Goal: Navigation & Orientation: Find specific page/section

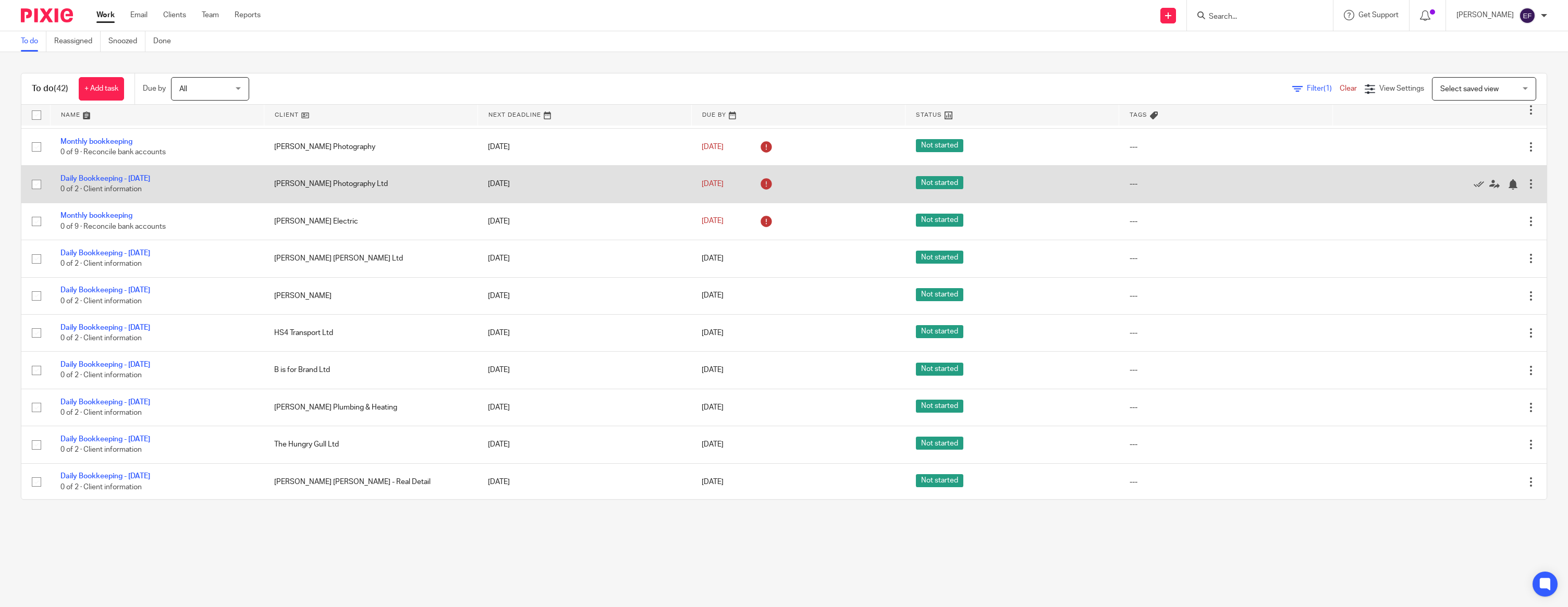
scroll to position [558, 0]
click at [1475, 187] on icon at bounding box center [1478, 182] width 10 height 10
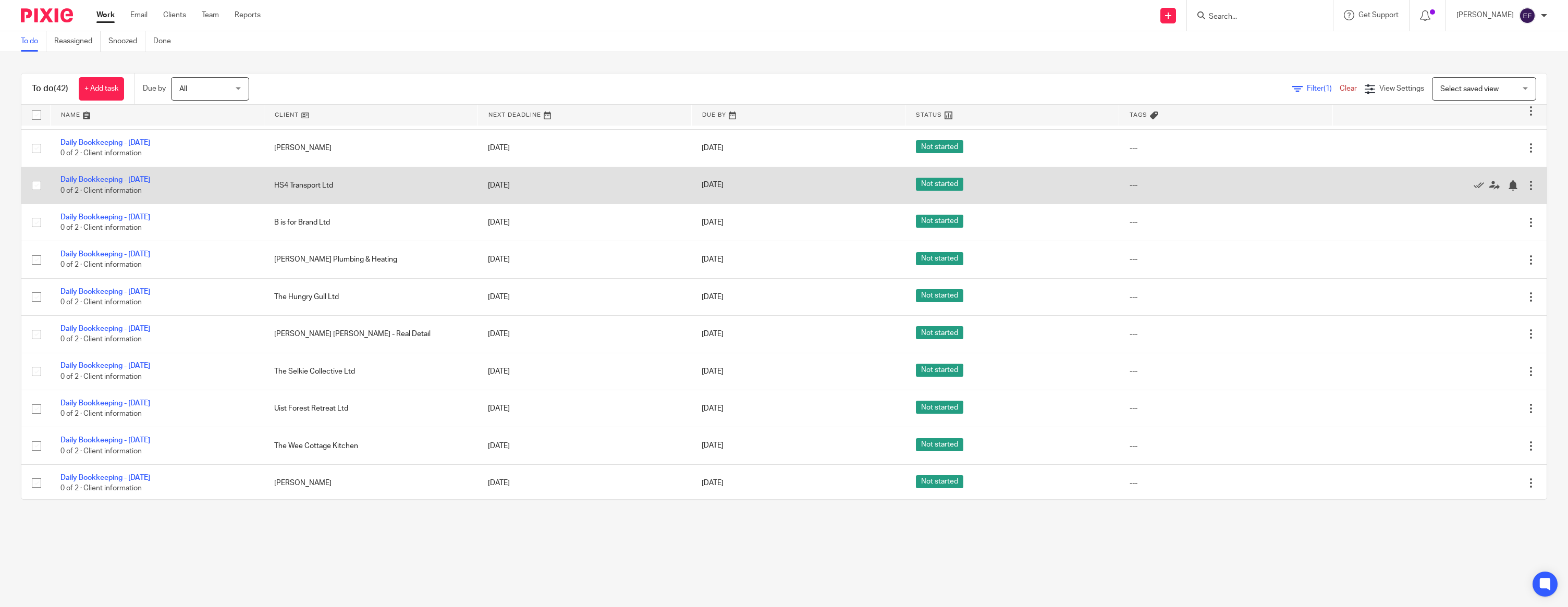
scroll to position [670, 0]
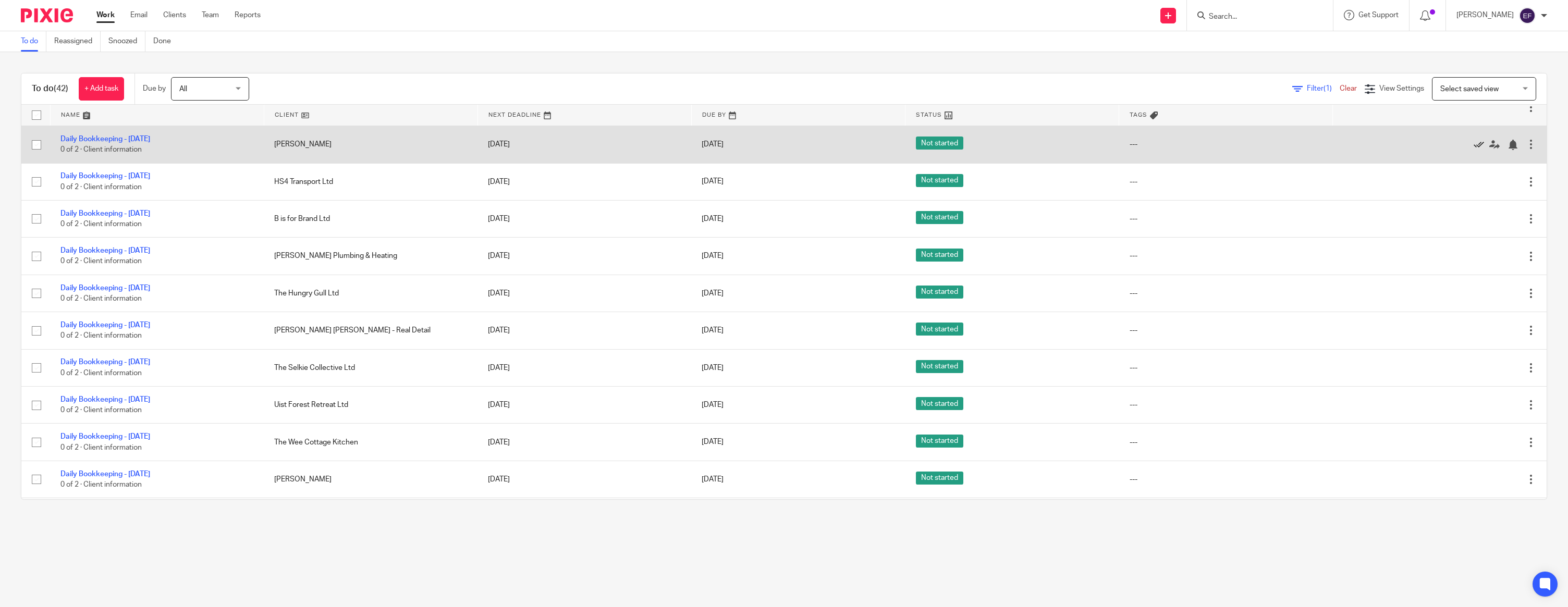
click at [1476, 150] on icon at bounding box center [1478, 144] width 10 height 10
click at [1479, 150] on icon at bounding box center [1478, 144] width 10 height 10
click at [1477, 150] on icon at bounding box center [1478, 144] width 10 height 10
click at [1476, 150] on icon at bounding box center [1478, 144] width 10 height 10
click at [1475, 150] on icon at bounding box center [1478, 144] width 10 height 10
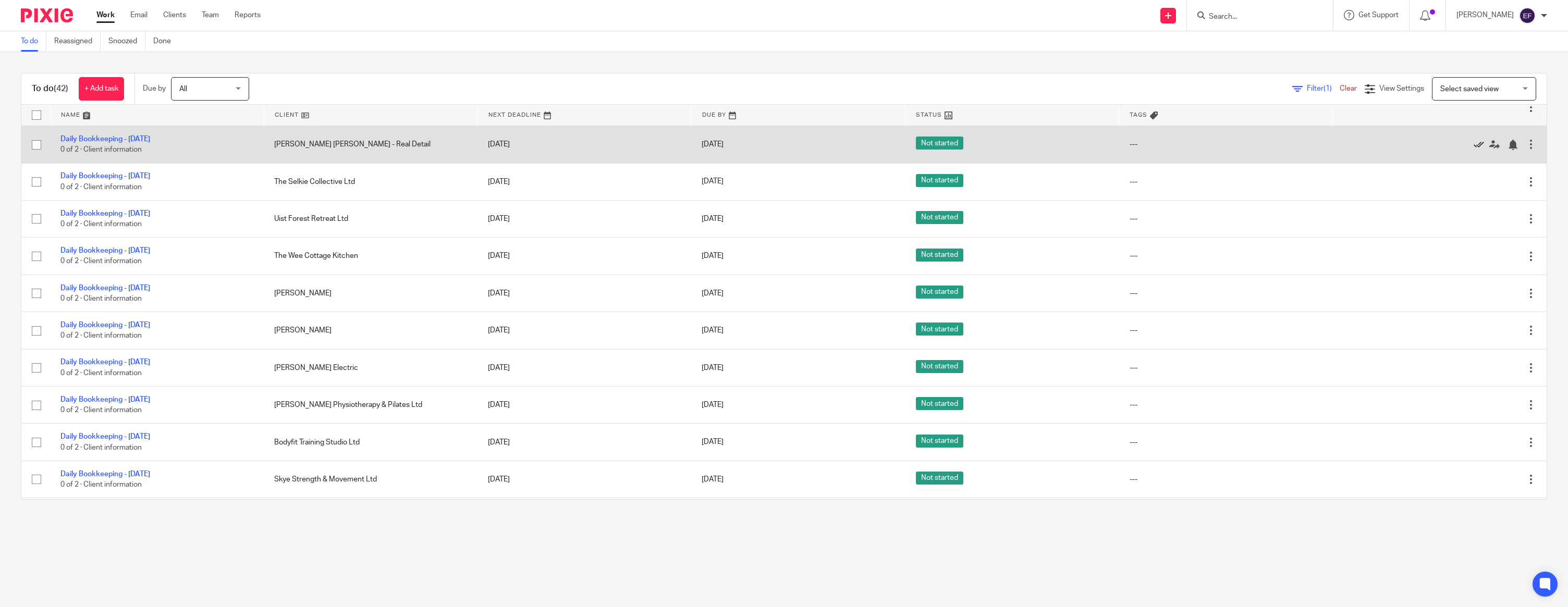
click at [1477, 150] on icon at bounding box center [1478, 144] width 10 height 10
click at [1477, 150] on icon at bounding box center [1478, 144] width 10 height 10
click at [1477, 150] on icon at bounding box center [1478, 144] width 10 height 10
click at [1480, 150] on icon at bounding box center [1478, 144] width 10 height 10
click at [1477, 150] on icon at bounding box center [1478, 144] width 10 height 10
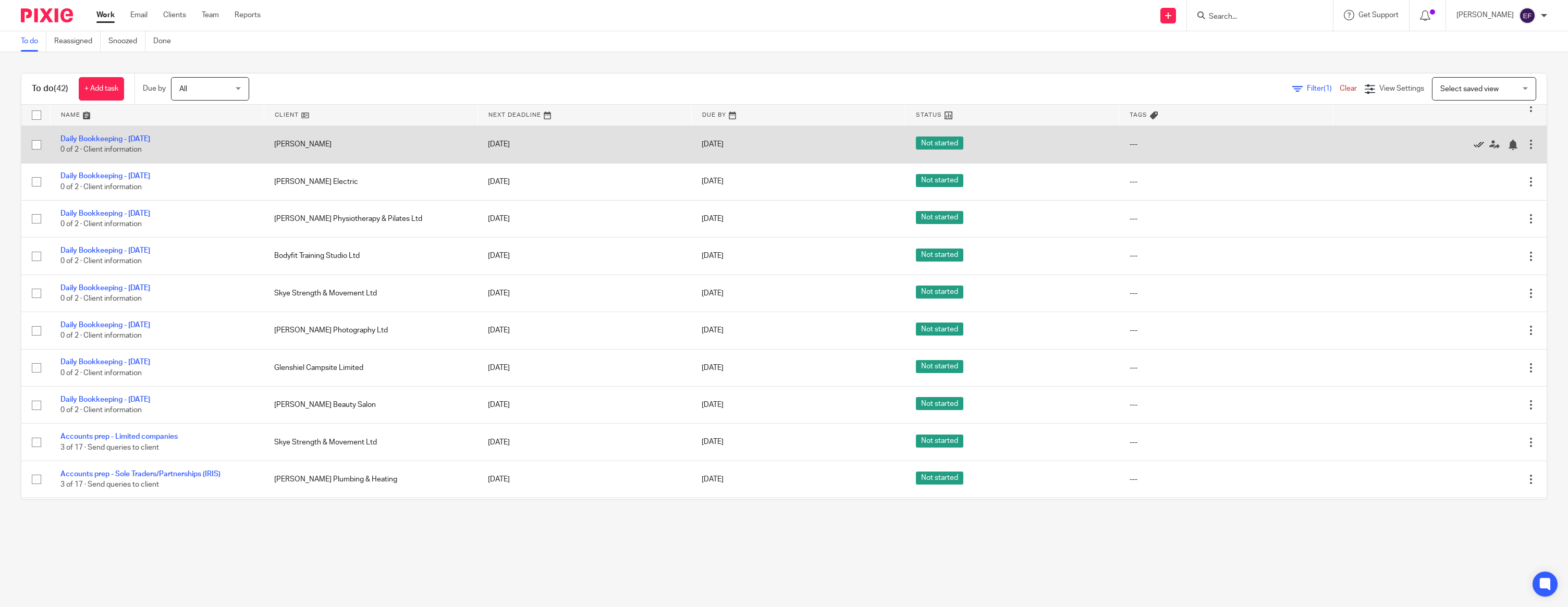
click at [1479, 150] on icon at bounding box center [1478, 144] width 10 height 10
click at [1479, 150] on icon at bounding box center [1478, 144] width 10 height 10
click at [1477, 150] on icon at bounding box center [1478, 144] width 10 height 10
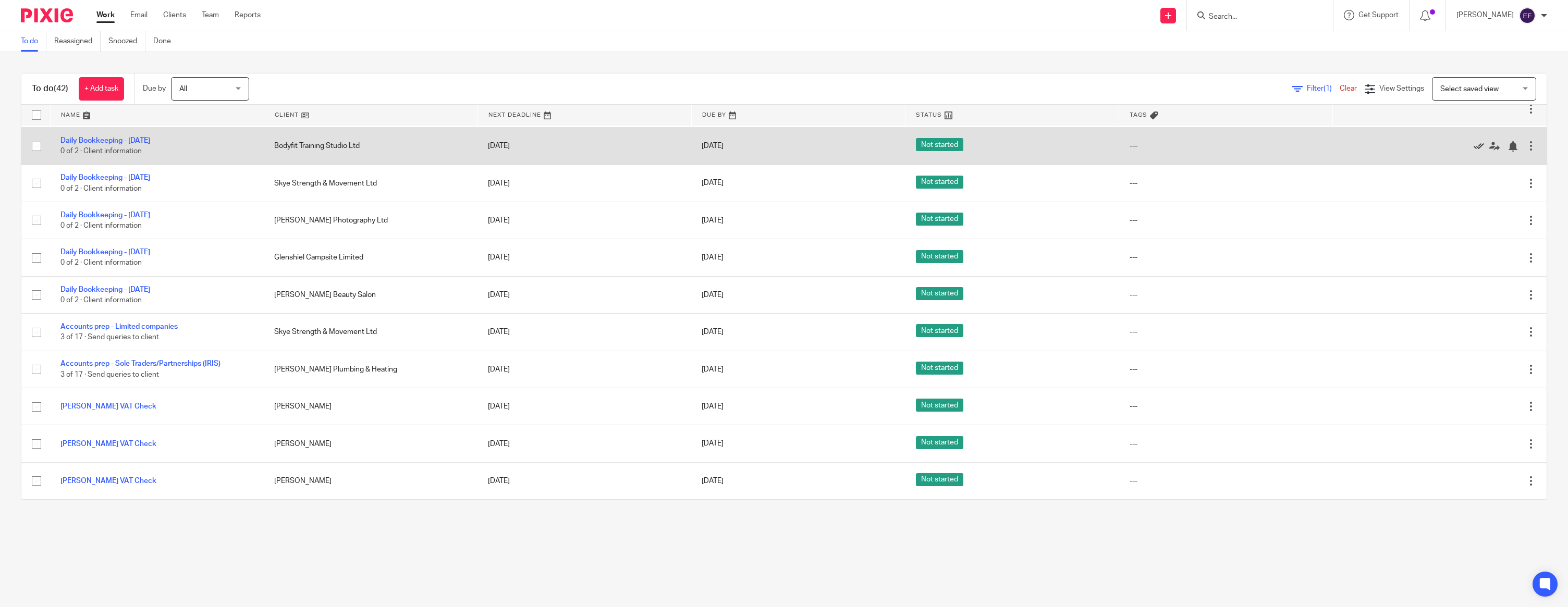
click at [1475, 152] on icon at bounding box center [1478, 146] width 10 height 10
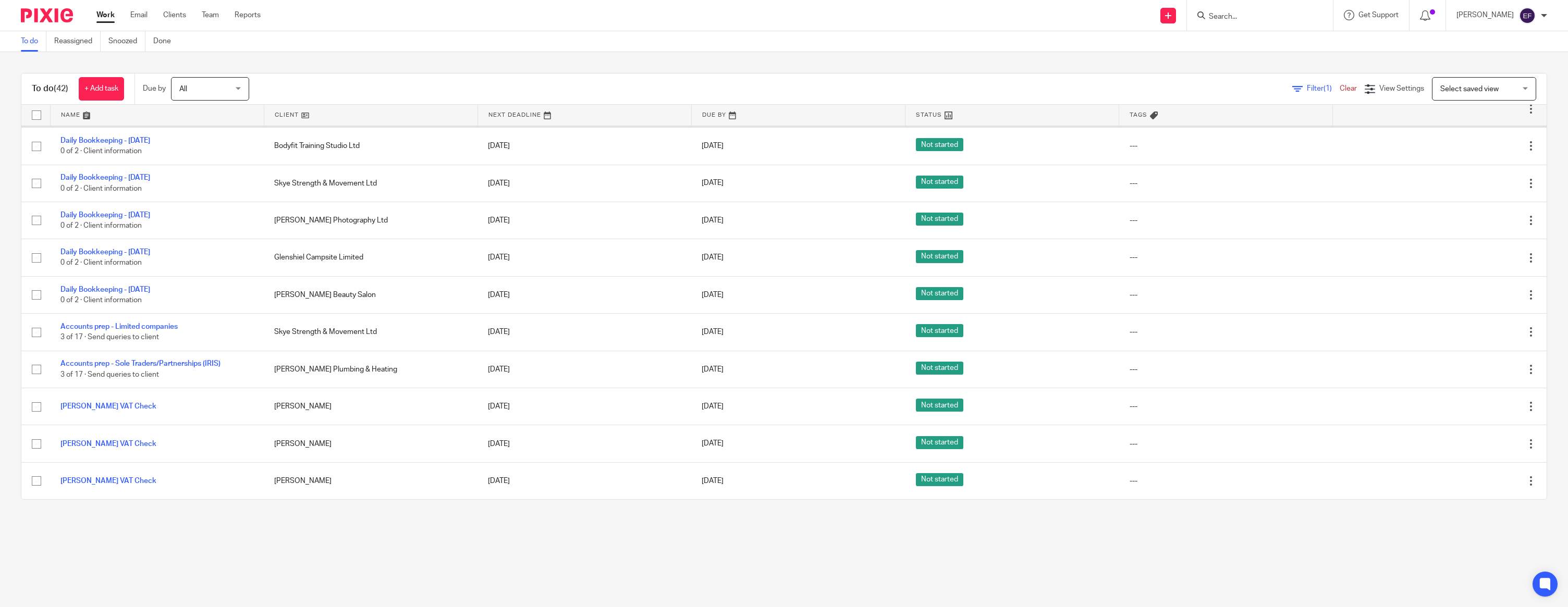
scroll to position [644, 0]
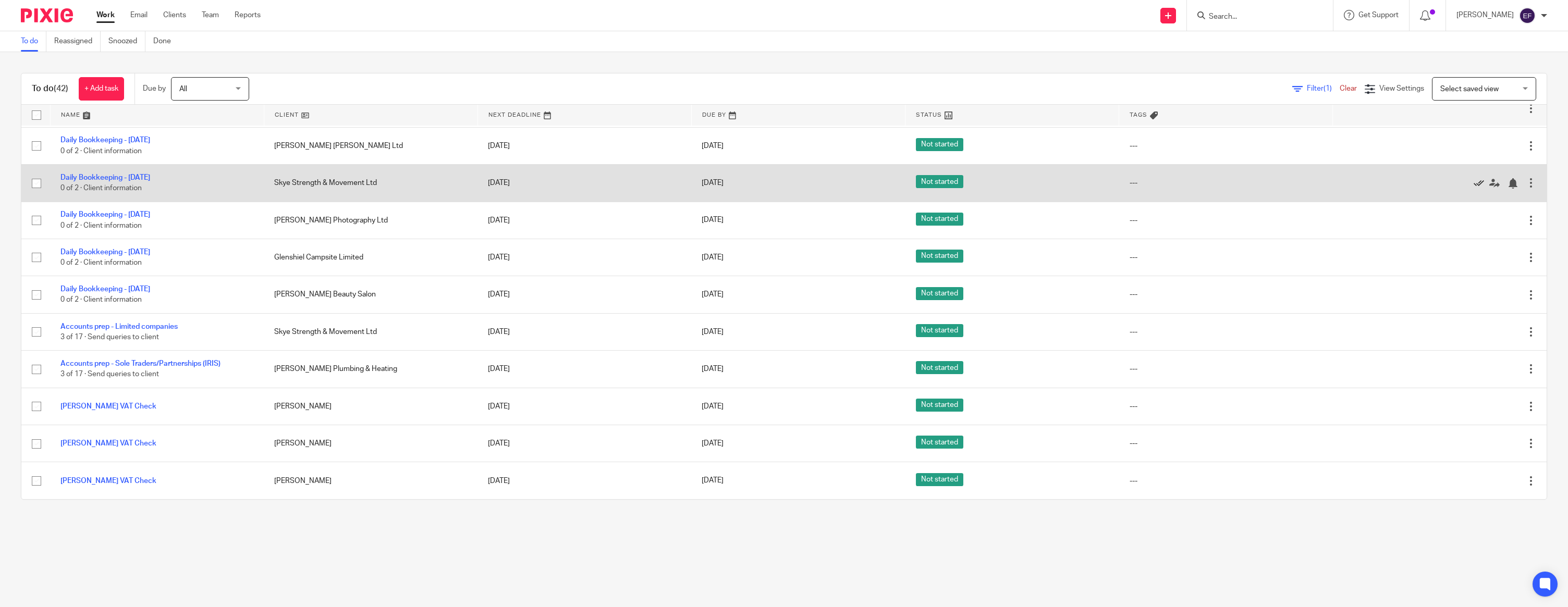
click at [1477, 178] on icon at bounding box center [1478, 183] width 10 height 10
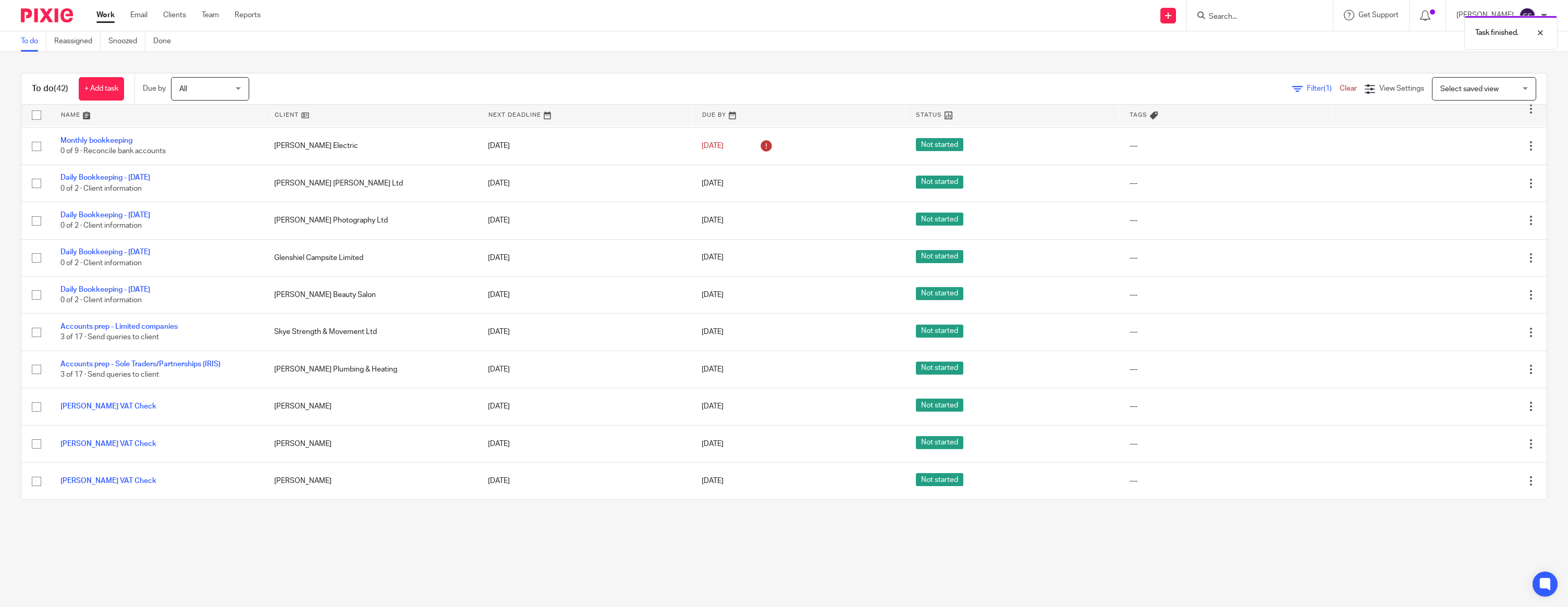
scroll to position [607, 0]
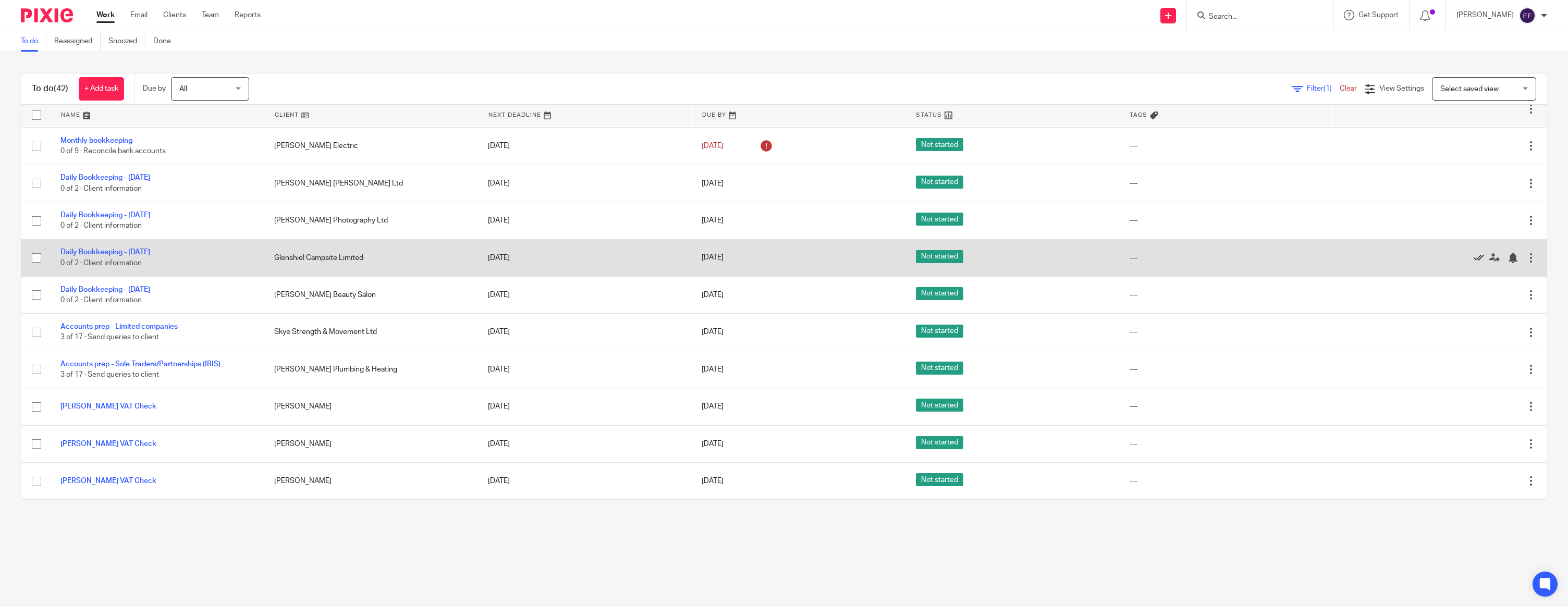
click at [1481, 252] on icon at bounding box center [1478, 257] width 10 height 10
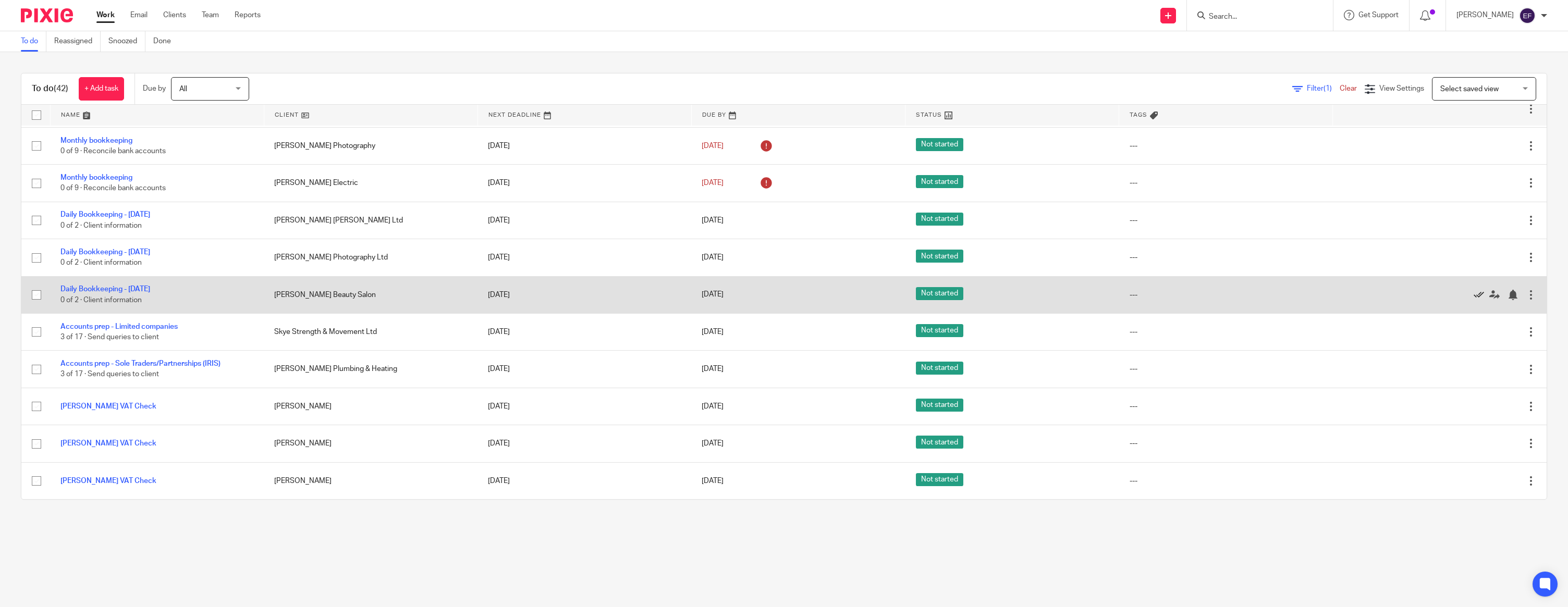
click at [1480, 291] on icon at bounding box center [1478, 295] width 10 height 10
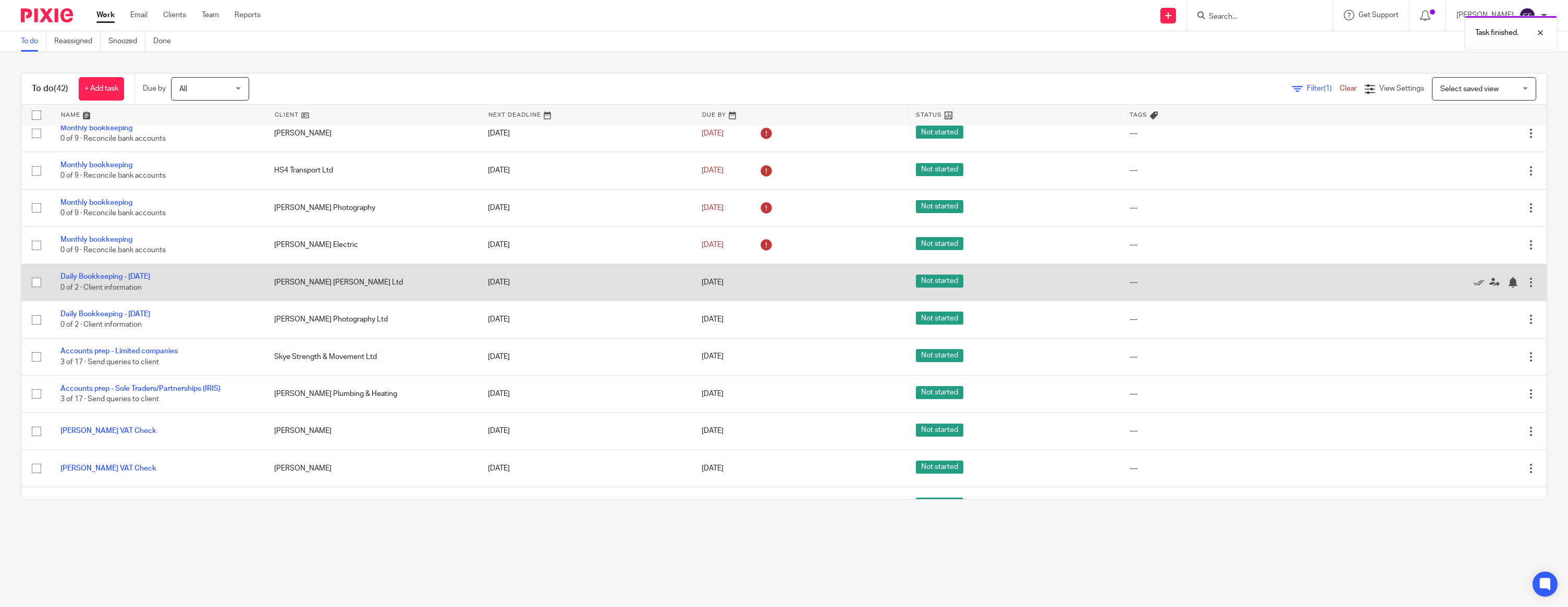
scroll to position [531, 0]
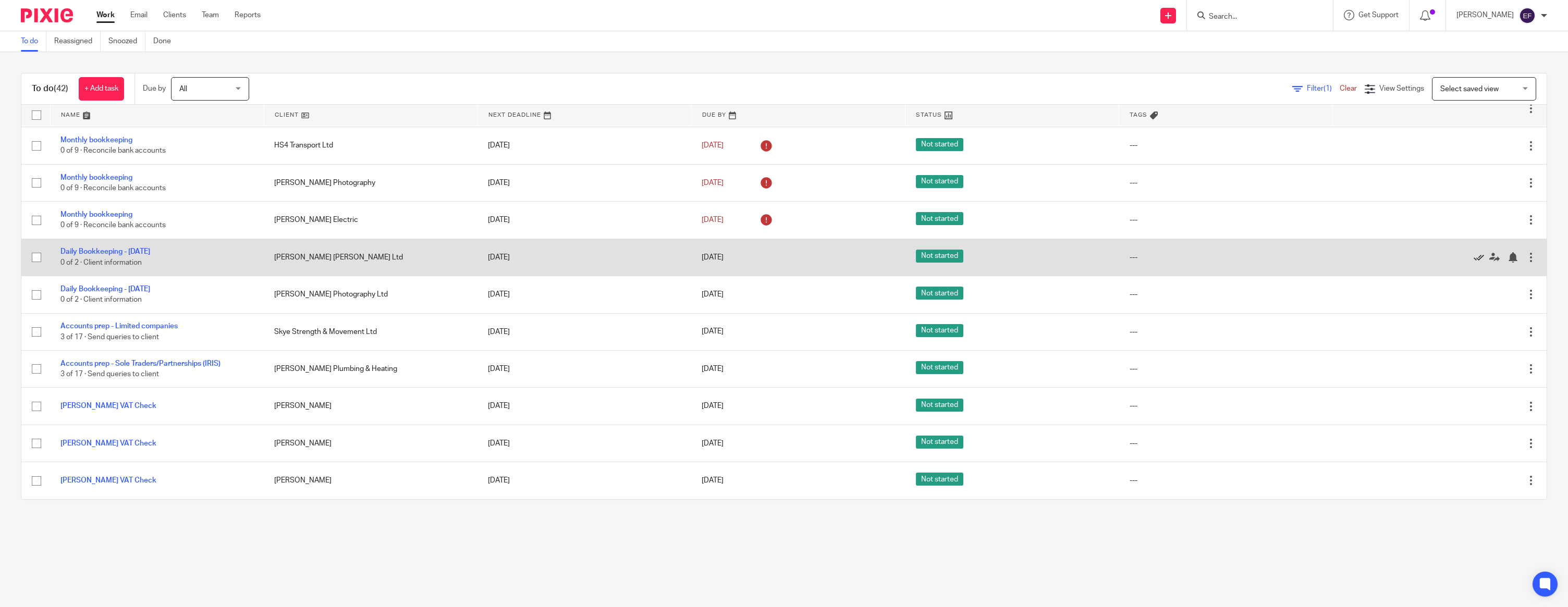
click at [1478, 252] on icon at bounding box center [1478, 257] width 10 height 10
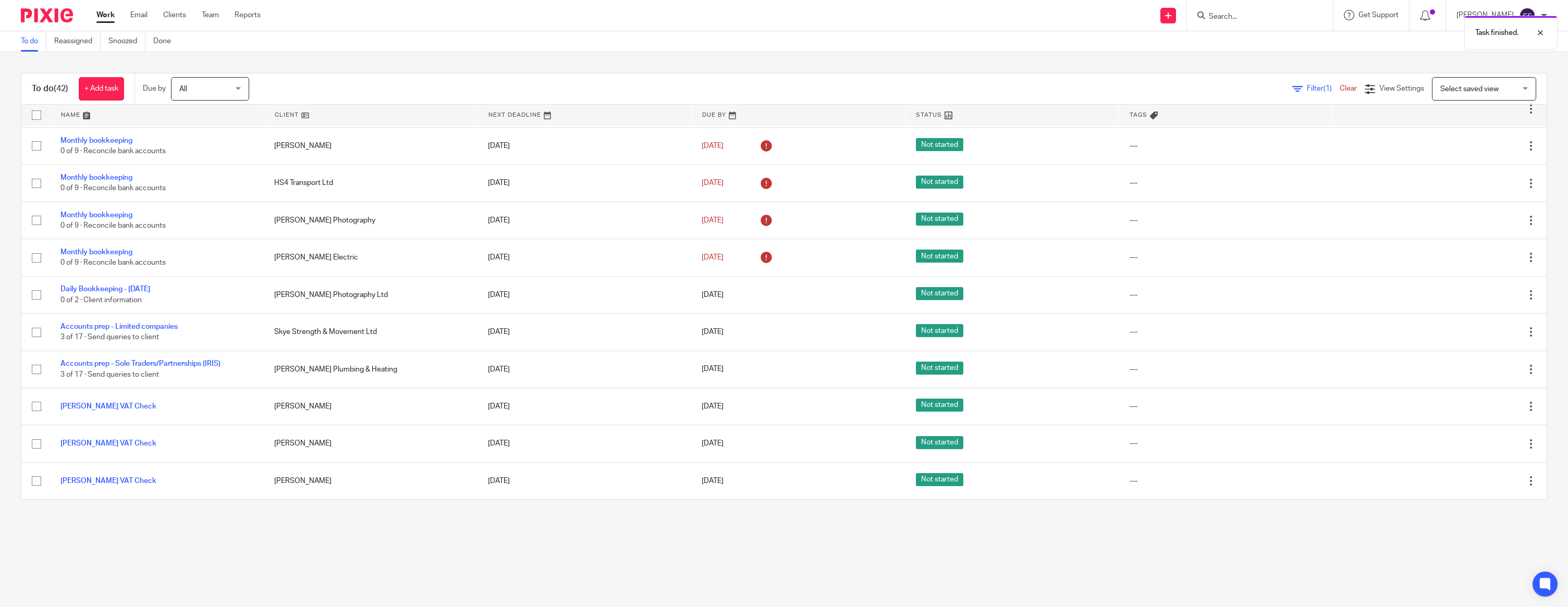
scroll to position [493, 0]
click at [1241, 22] on div at bounding box center [1260, 15] width 146 height 31
click at [1240, 17] on input "Search" at bounding box center [1255, 17] width 94 height 10
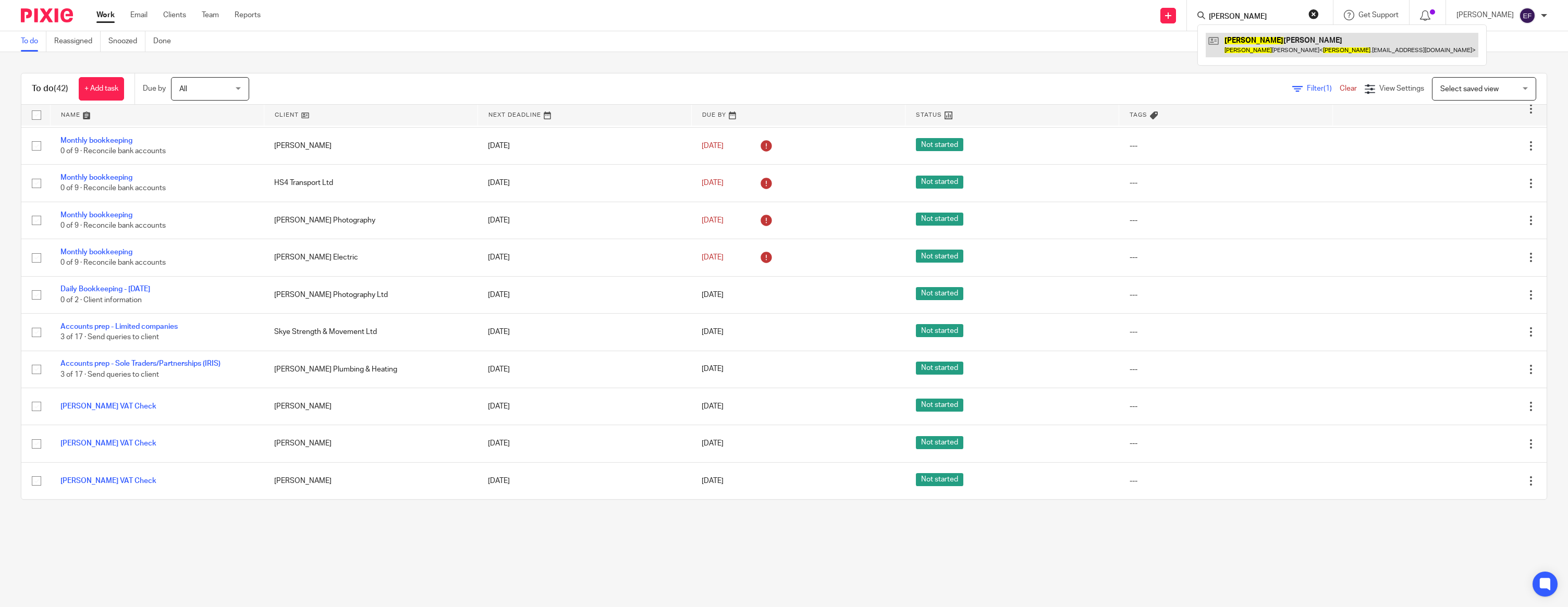
type input "[PERSON_NAME]"
click at [1282, 41] on link at bounding box center [1342, 44] width 272 height 24
click at [1278, 44] on link at bounding box center [1342, 44] width 272 height 24
